Goal: Task Accomplishment & Management: Complete application form

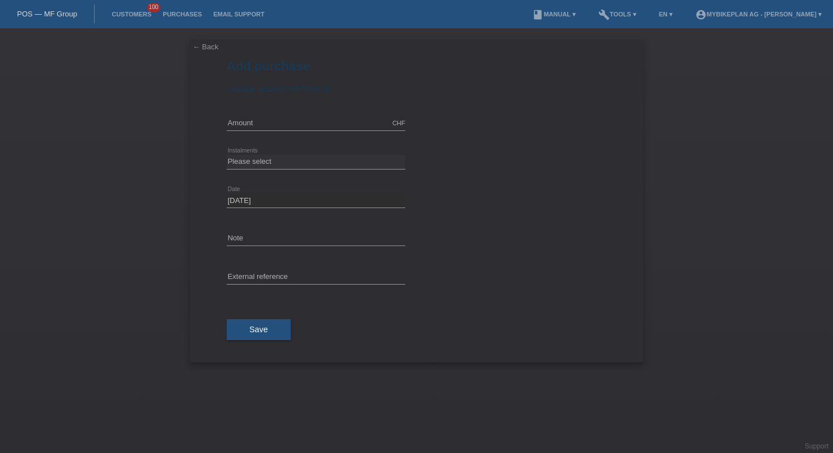
click at [46, 14] on link "POS — MF Group" at bounding box center [47, 14] width 60 height 9
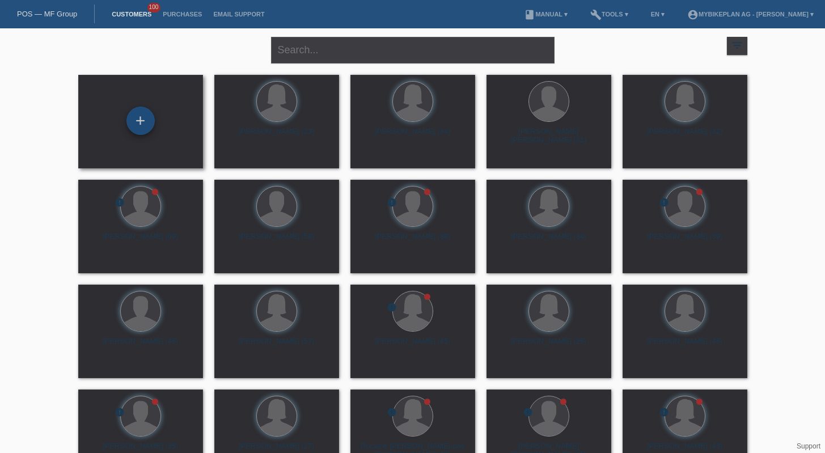
click at [139, 120] on div "+" at bounding box center [140, 121] width 28 height 28
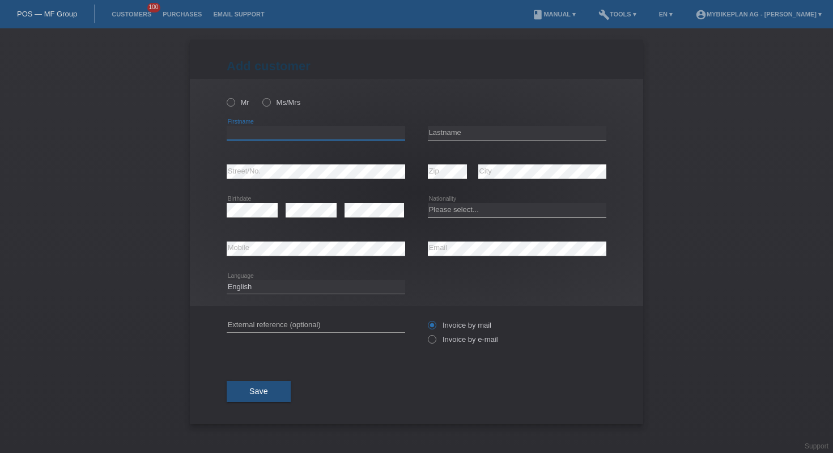
click at [373, 128] on input "text" at bounding box center [316, 133] width 179 height 14
paste input "aurora"
type input "aurora"
click at [482, 134] on input "text" at bounding box center [517, 133] width 179 height 14
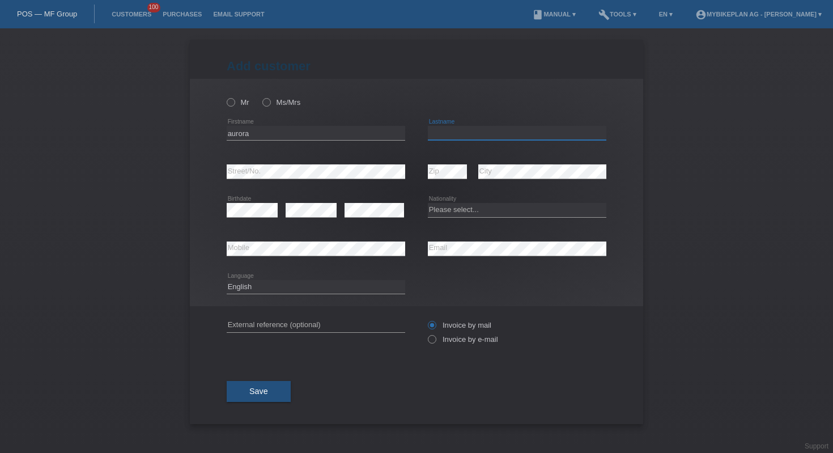
click at [482, 134] on input "text" at bounding box center [517, 133] width 179 height 14
paste input "mullali"
type input "mullali"
click at [457, 213] on select "Please select... Switzerland Austria Germany Liechtenstein ------------ Afghani…" at bounding box center [517, 210] width 179 height 14
click at [461, 209] on select "Please select... Switzerland Austria Germany Liechtenstein ------------ Afghani…" at bounding box center [517, 210] width 179 height 14
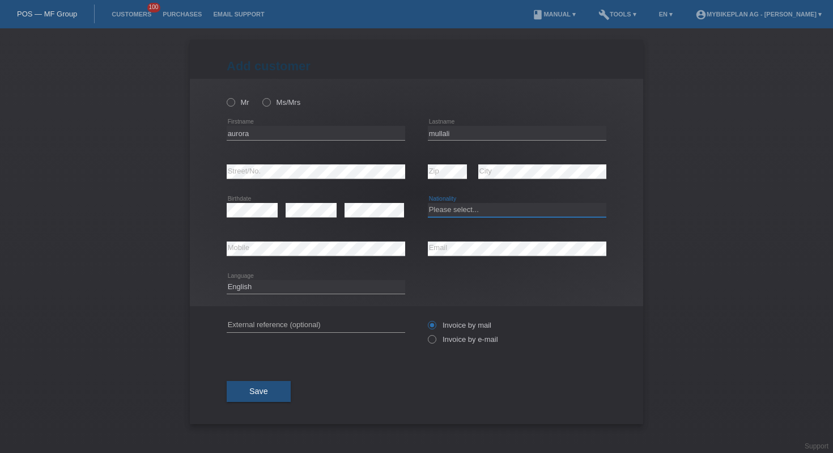
select select "MK"
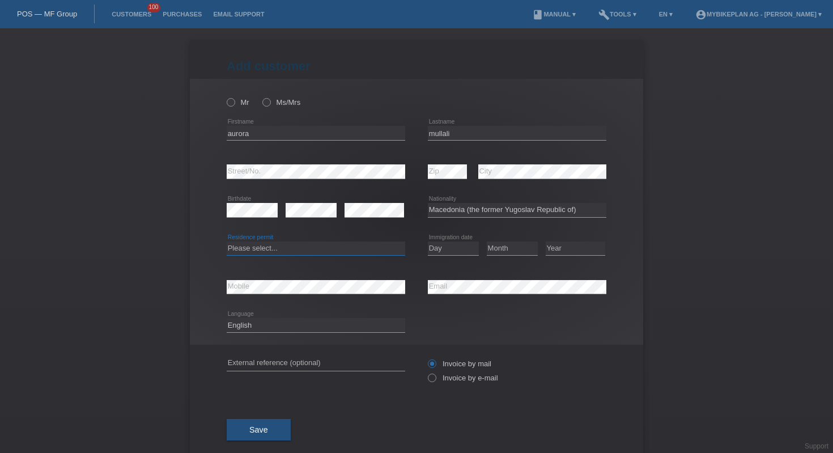
click at [325, 254] on select "Please select... C B B - Refugee status Other" at bounding box center [316, 248] width 179 height 14
select select "B"
click at [446, 249] on select "Day 01 02 03 04 05 06 07 08 09 10 11" at bounding box center [453, 248] width 51 height 14
select select "22"
click at [495, 250] on select "Month 01 02 03 04 05 06 07 08 09 10 11" at bounding box center [512, 248] width 51 height 14
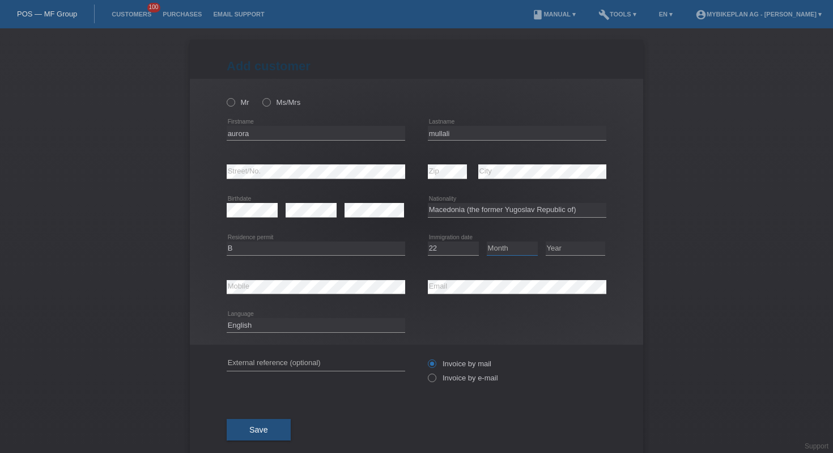
select select "06"
click at [574, 247] on select "Year 2025 2024 2023 2022 2021 2020 2019 2018 2017 2016 2015 2014 2013 2012 2011…" at bounding box center [576, 248] width 60 height 14
select select "2023"
click at [312, 325] on select "Deutsch Français Italiano English" at bounding box center [316, 325] width 179 height 14
click at [384, 358] on input "text" at bounding box center [316, 364] width 179 height 14
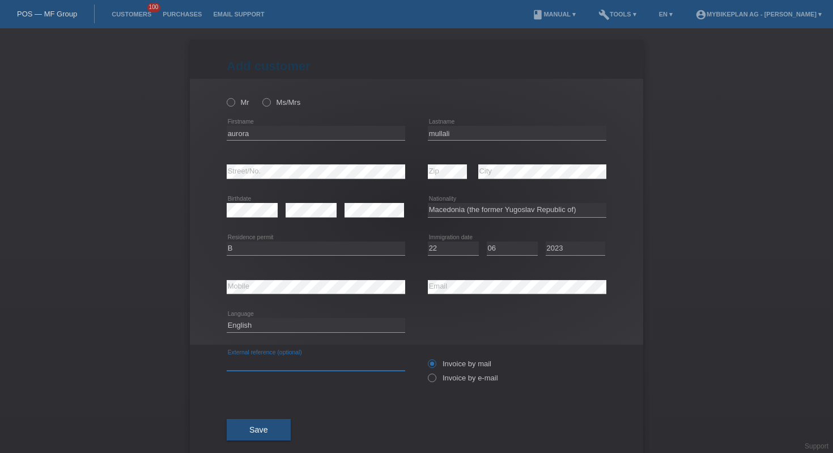
paste input "42048929911"
type input "42048929911"
click at [435, 380] on label "Invoice by e-mail" at bounding box center [463, 378] width 70 height 9
click at [435, 380] on input "Invoice by e-mail" at bounding box center [431, 381] width 7 height 14
radio input "true"
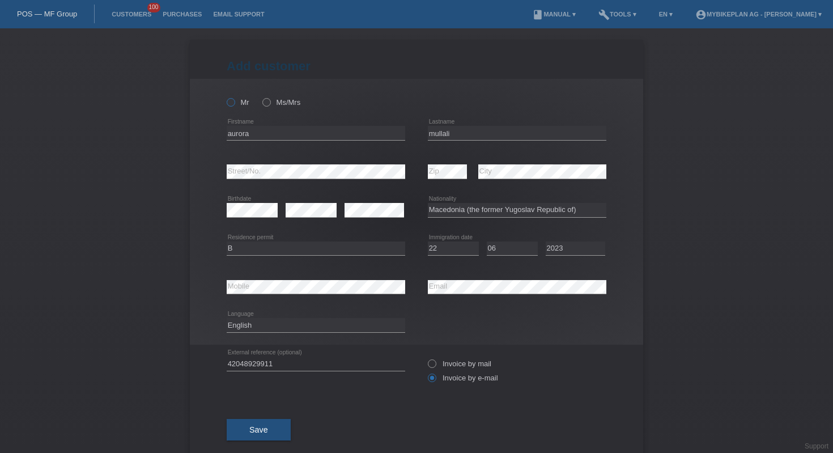
click at [225, 96] on icon at bounding box center [225, 96] width 0 height 0
click at [230, 103] on input "Mr" at bounding box center [230, 101] width 7 height 7
radio input "true"
click at [249, 430] on span "Save" at bounding box center [258, 429] width 19 height 9
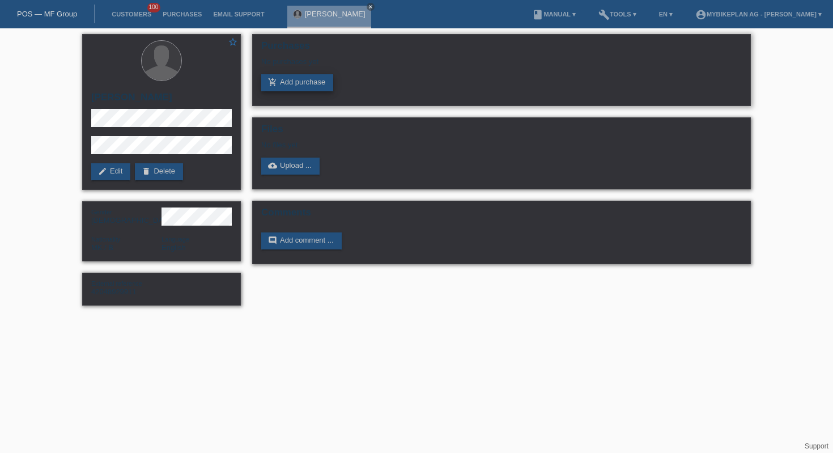
click at [312, 87] on link "add_shopping_cart Add purchase" at bounding box center [297, 82] width 72 height 17
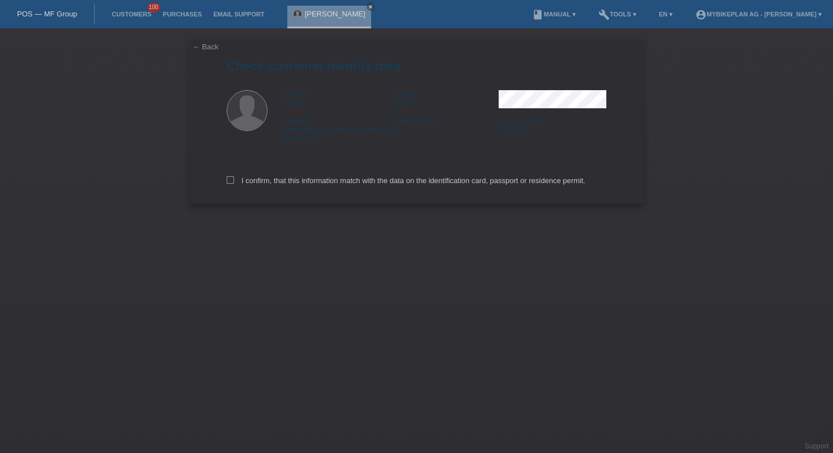
click at [301, 188] on div "I confirm, that this information match with the data on the identification card…" at bounding box center [417, 179] width 380 height 50
click at [306, 184] on label "I confirm, that this information match with the data on the identification card…" at bounding box center [406, 180] width 359 height 9
click at [234, 184] on input "I confirm, that this information match with the data on the identification card…" at bounding box center [230, 179] width 7 height 7
checkbox input "true"
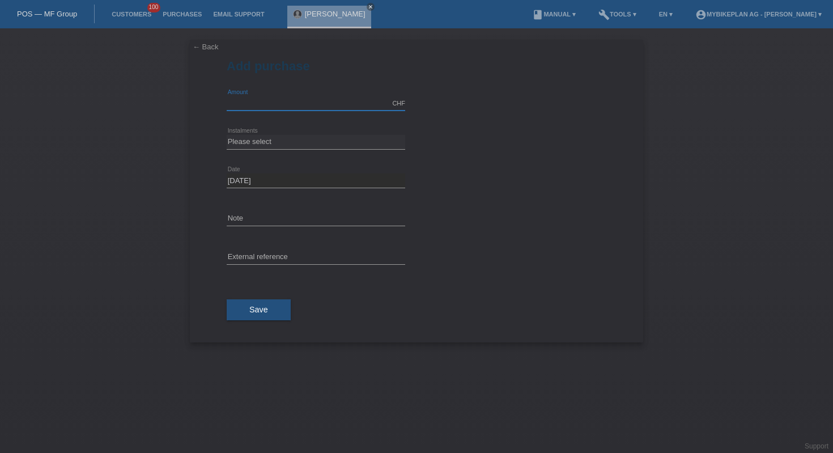
click at [272, 103] on input "text" at bounding box center [316, 103] width 179 height 14
type input "4299.00"
click at [302, 138] on select "Please select 6 instalments 12 instalments 18 instalments 24 instalments 36 ins…" at bounding box center [316, 142] width 179 height 14
select select "487"
click at [299, 256] on input "text" at bounding box center [316, 258] width 179 height 14
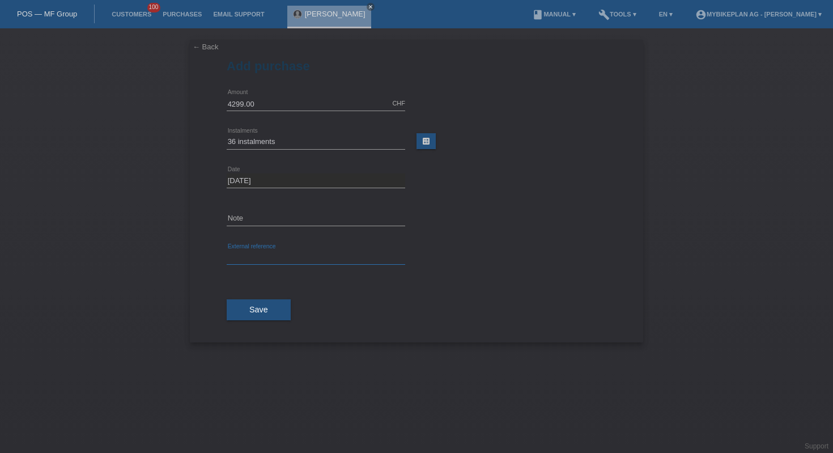
paste input "42048929911"
type input "42048929911"
click at [261, 313] on span "Save" at bounding box center [258, 309] width 19 height 9
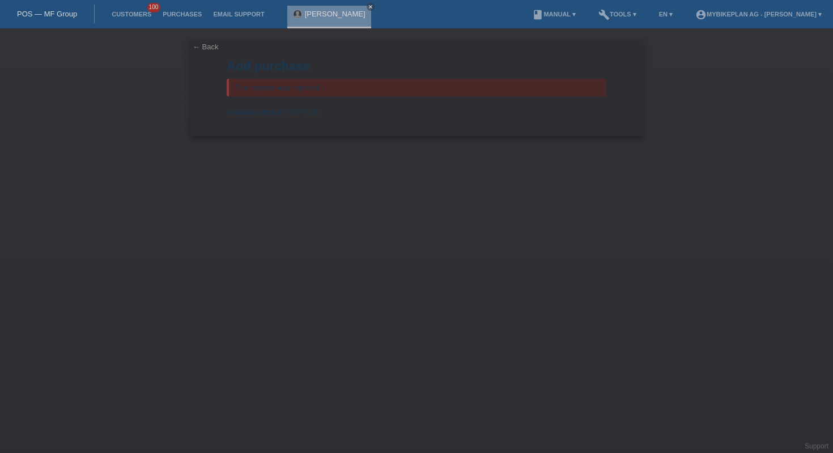
click at [62, 18] on div "POS — MF Group" at bounding box center [47, 14] width 95 height 19
click at [61, 16] on link "POS — MF Group" at bounding box center [47, 14] width 60 height 9
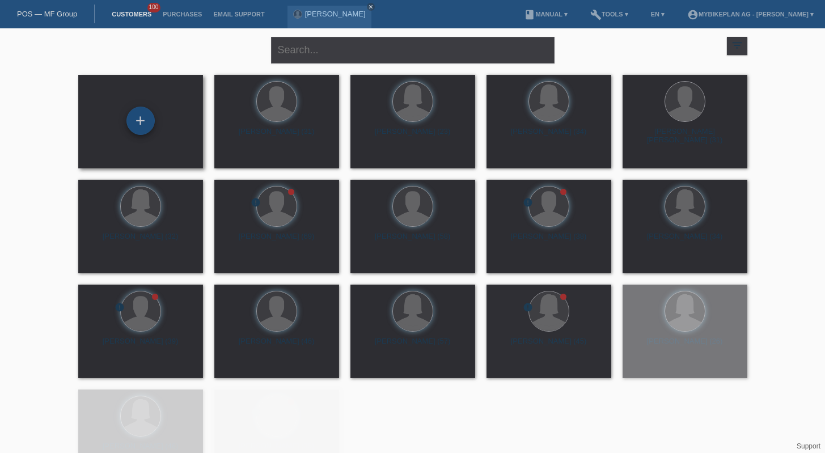
click at [143, 121] on div "+" at bounding box center [140, 121] width 28 height 28
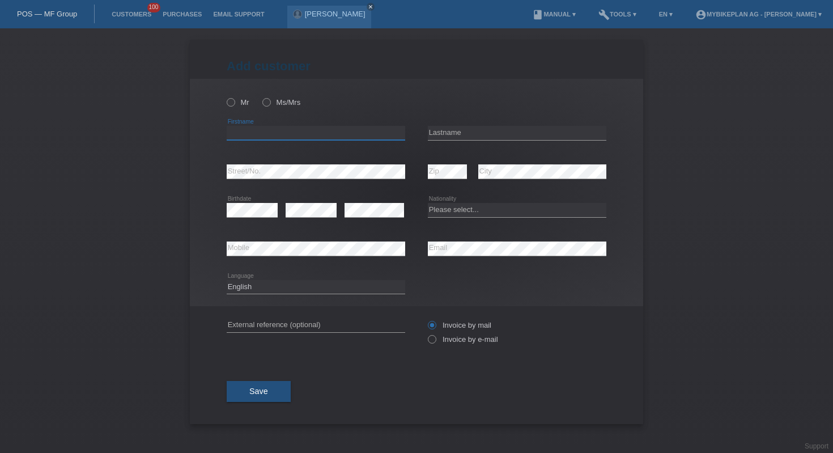
click at [288, 133] on input "text" at bounding box center [316, 133] width 179 height 14
paste input "Nadia"
type input "Nadia"
click at [530, 129] on input "text" at bounding box center [517, 133] width 179 height 14
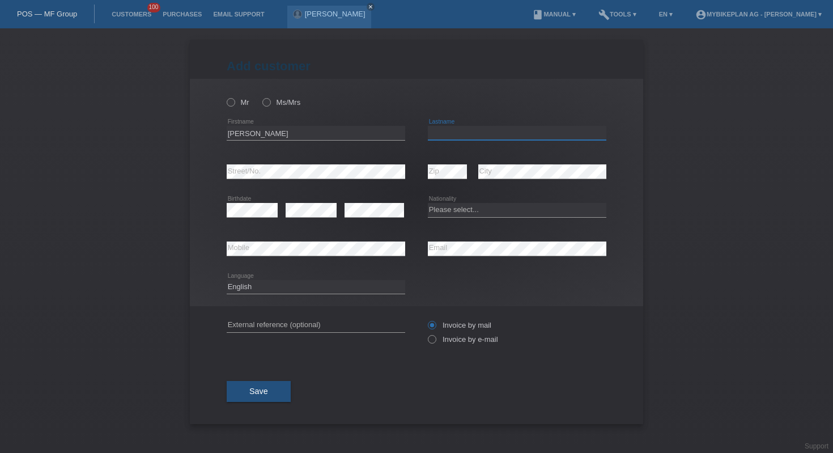
paste input "Mussi"
type input "Mussi"
click at [482, 210] on select "Please select... Switzerland Austria Germany Liechtenstein ------------ Afghani…" at bounding box center [517, 210] width 179 height 14
select select "CH"
click at [325, 320] on input "text" at bounding box center [316, 325] width 179 height 14
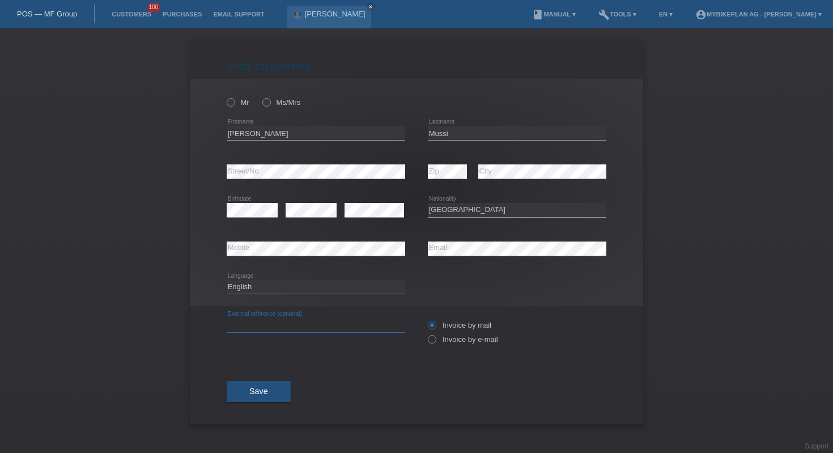
paste input "42025878139"
type input "42025878139"
click at [330, 281] on select "Deutsch Français Italiano English" at bounding box center [316, 287] width 179 height 14
select select "fr"
click at [426, 333] on icon at bounding box center [426, 333] width 0 height 0
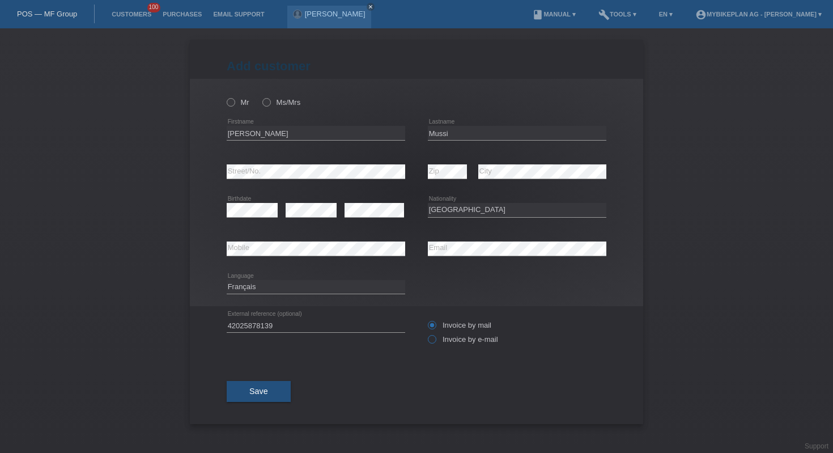
click at [435, 342] on input "Invoice by e-mail" at bounding box center [431, 342] width 7 height 14
radio input "true"
click at [225, 96] on icon at bounding box center [225, 96] width 0 height 0
click at [234, 99] on input "Mr" at bounding box center [230, 101] width 7 height 7
radio input "true"
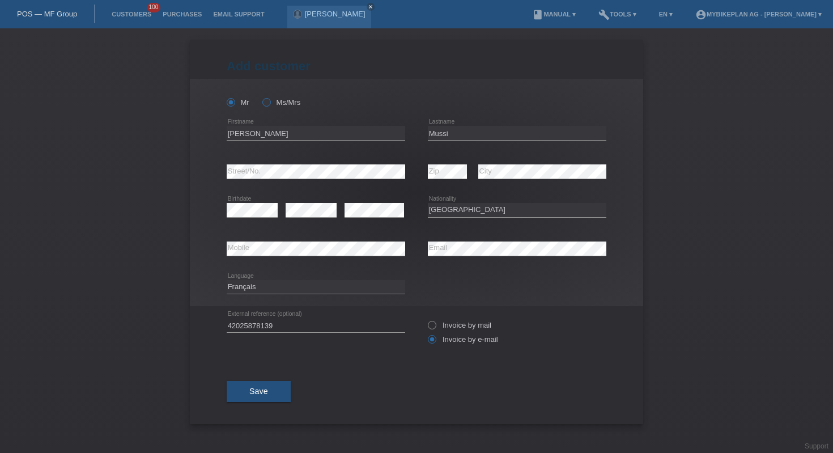
click at [261, 96] on icon at bounding box center [261, 96] width 0 height 0
click at [269, 103] on input "Ms/Mrs" at bounding box center [265, 101] width 7 height 7
radio input "true"
click at [257, 392] on span "Save" at bounding box center [258, 391] width 19 height 9
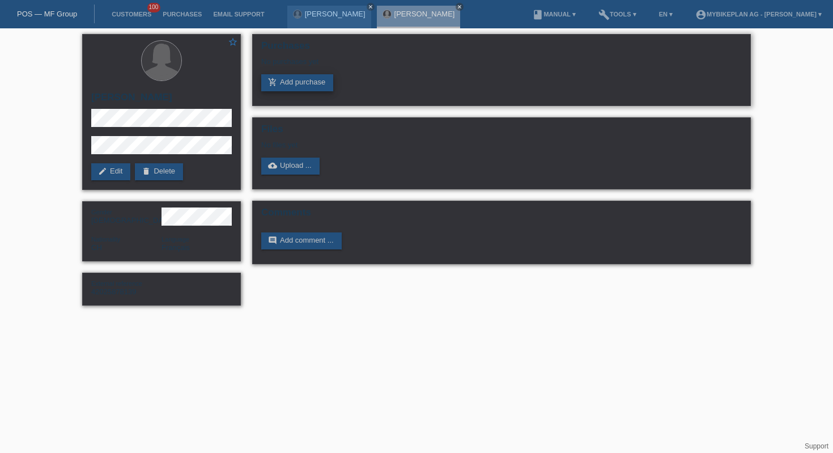
click at [317, 87] on link "add_shopping_cart Add purchase" at bounding box center [297, 82] width 72 height 17
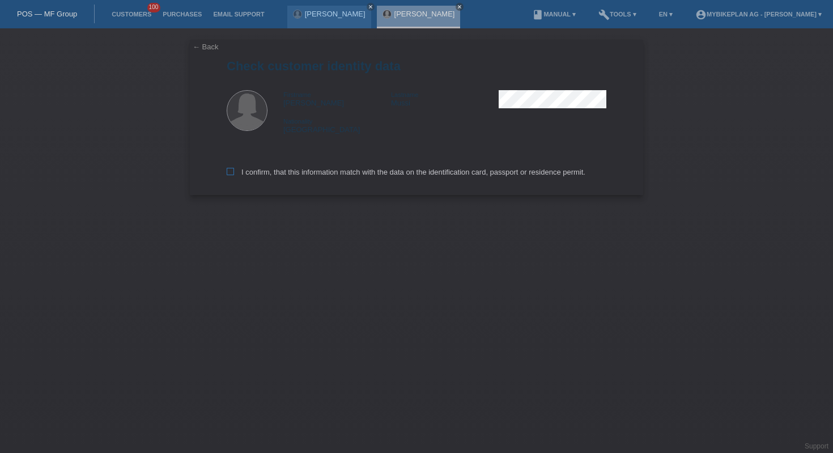
click at [273, 171] on label "I confirm, that this information match with the data on the identification card…" at bounding box center [406, 172] width 359 height 9
click at [234, 171] on input "I confirm, that this information match with the data on the identification card…" at bounding box center [230, 171] width 7 height 7
checkbox input "true"
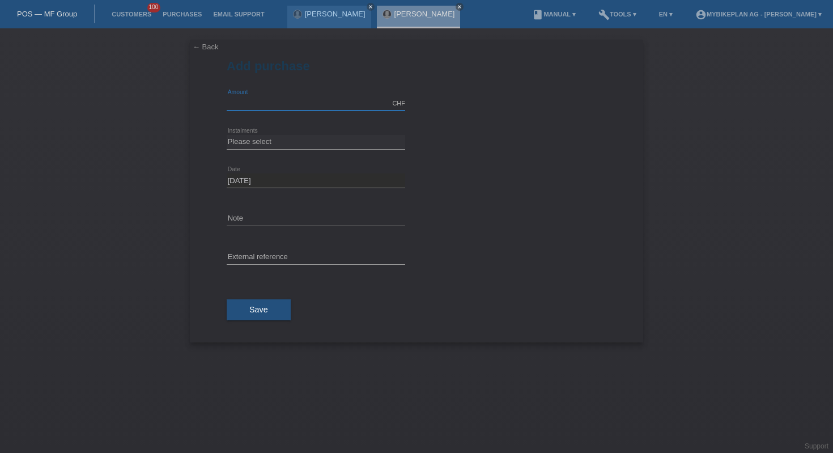
click at [274, 105] on input "text" at bounding box center [316, 103] width 179 height 14
type input "4499.00"
click at [296, 146] on select "Please select 6 instalments 12 instalments 18 instalments 24 instalments 36 ins…" at bounding box center [316, 142] width 179 height 14
select select "488"
click at [252, 248] on div "error External reference" at bounding box center [316, 258] width 179 height 39
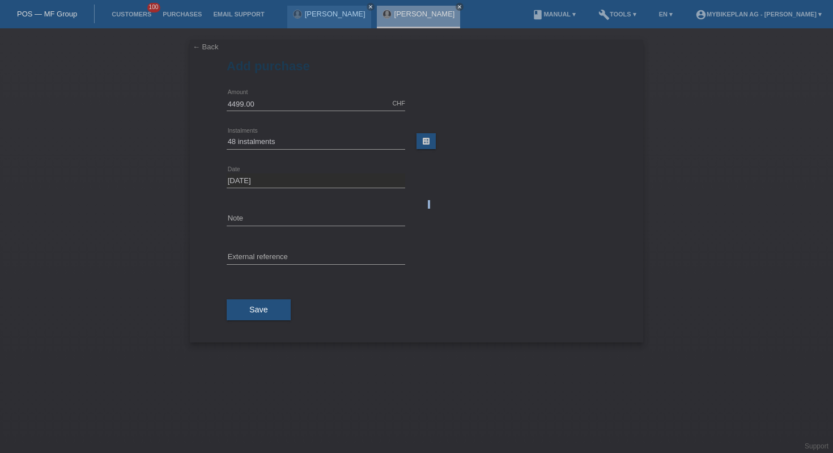
click at [252, 248] on div "error External reference" at bounding box center [316, 258] width 179 height 39
click at [264, 255] on input "text" at bounding box center [316, 258] width 179 height 14
paste input "42025878139"
type input "42025878139"
click at [263, 310] on span "Save" at bounding box center [258, 309] width 19 height 9
